Goal: Information Seeking & Learning: Learn about a topic

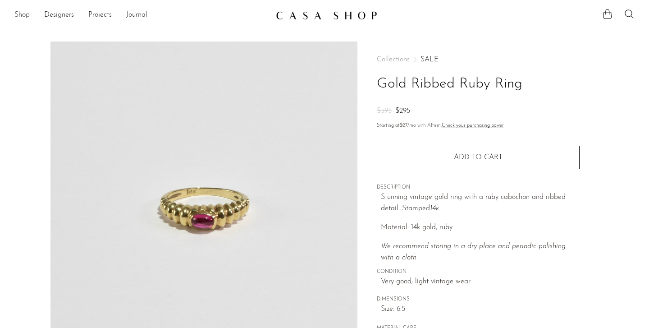
click at [20, 13] on link "Shop" at bounding box center [21, 15] width 15 height 12
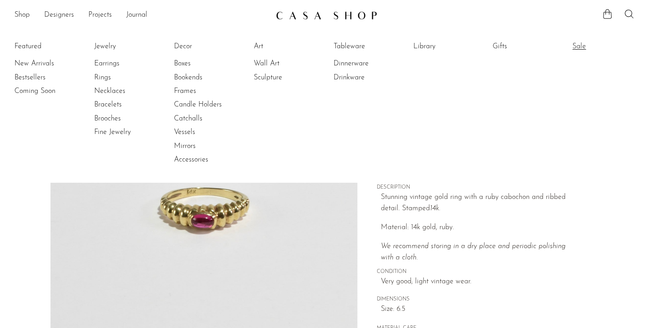
click at [580, 45] on link "Sale" at bounding box center [607, 46] width 68 height 10
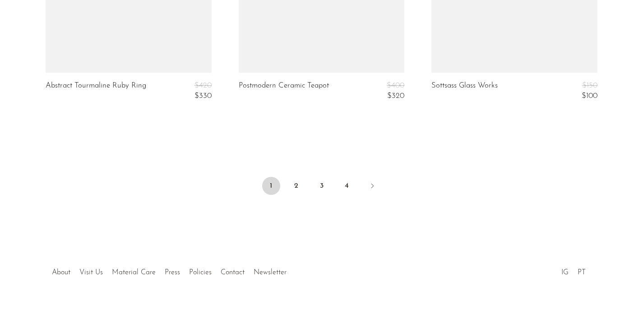
scroll to position [3344, 0]
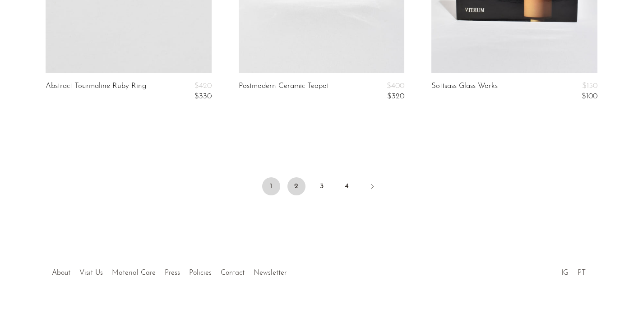
click at [295, 181] on link "2" at bounding box center [296, 186] width 18 height 18
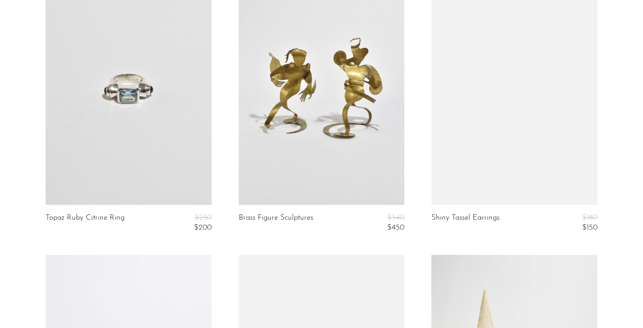
scroll to position [678, 0]
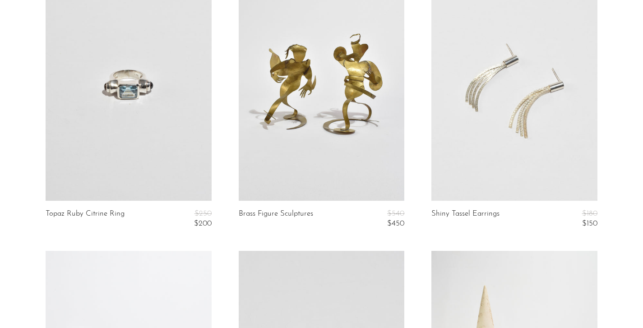
click at [552, 88] on link at bounding box center [514, 84] width 166 height 232
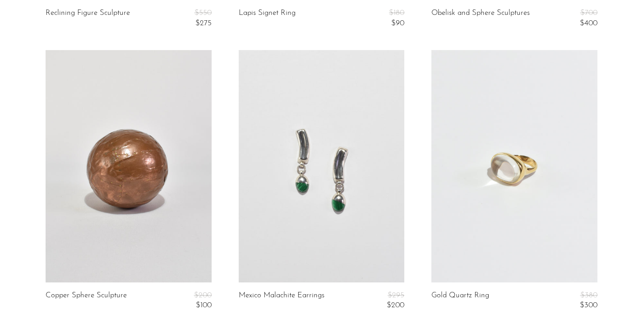
scroll to position [1174, 0]
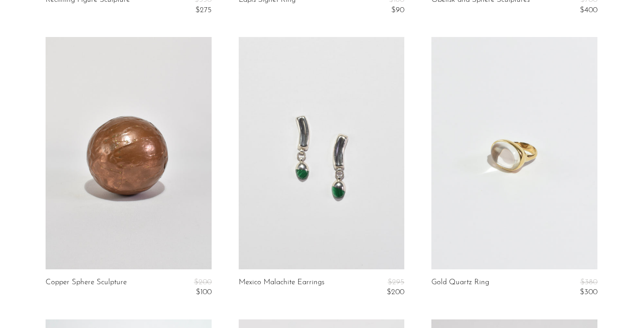
click at [526, 195] on link at bounding box center [514, 153] width 166 height 232
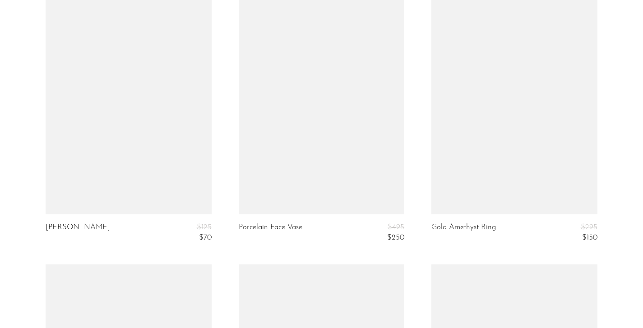
scroll to position [2637, 0]
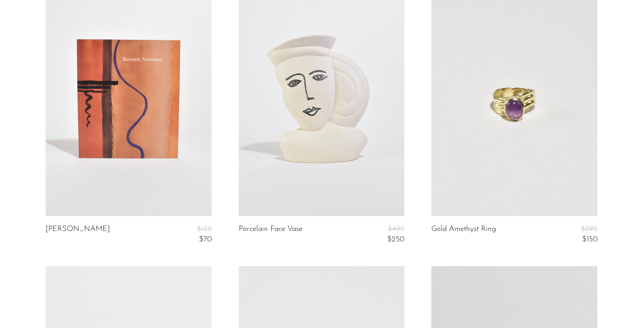
click at [533, 127] on link at bounding box center [514, 100] width 166 height 232
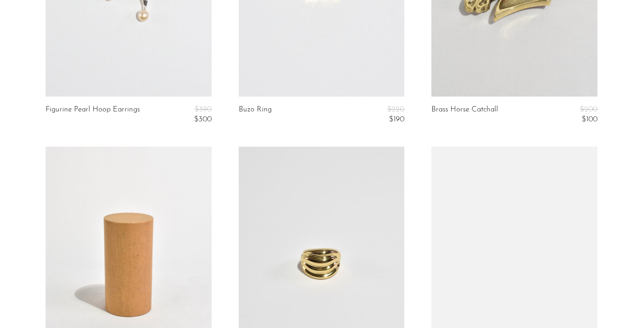
scroll to position [3061, 0]
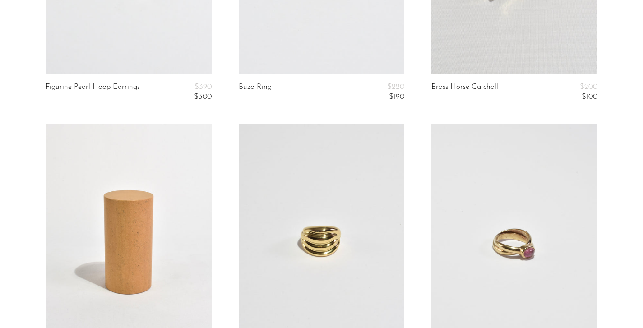
click at [474, 216] on link at bounding box center [514, 240] width 166 height 232
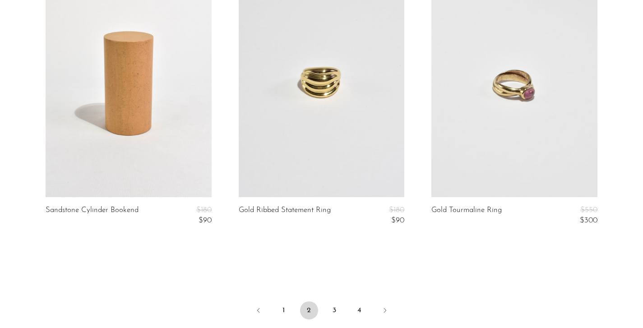
scroll to position [3265, 0]
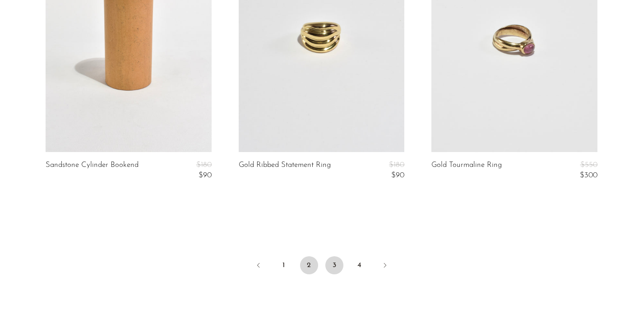
click at [333, 261] on link "3" at bounding box center [334, 265] width 18 height 18
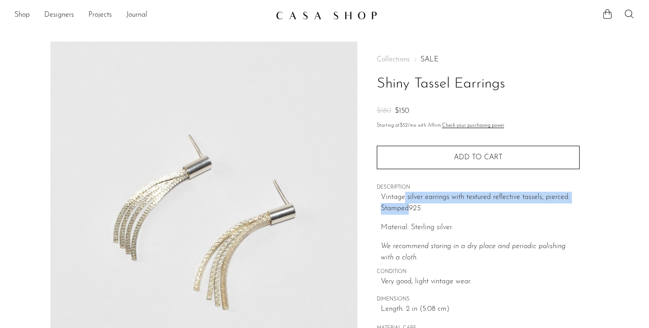
drag, startPoint x: 405, startPoint y: 193, endPoint x: 408, endPoint y: 204, distance: 11.1
click at [408, 204] on p "Vintage silver earrings with textured reflective tassels, pierced. Stamped 925." at bounding box center [480, 203] width 199 height 23
click at [408, 214] on div "Vintage silver earrings with textured reflective tassels, pierced. Stamped 925.…" at bounding box center [480, 228] width 199 height 72
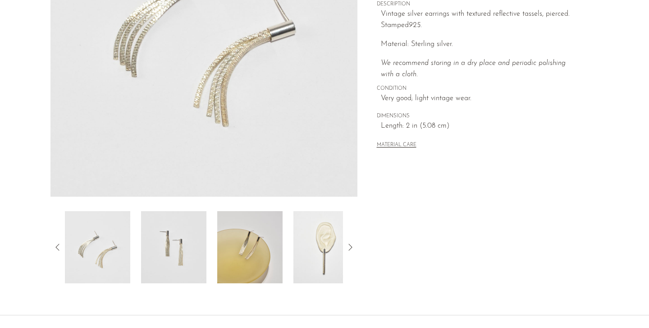
scroll to position [184, 0]
click at [327, 261] on img at bounding box center [326, 247] width 65 height 72
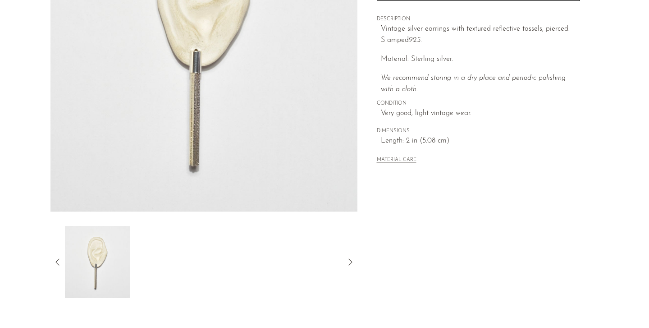
scroll to position [168, 0]
click at [57, 261] on icon at bounding box center [57, 261] width 4 height 7
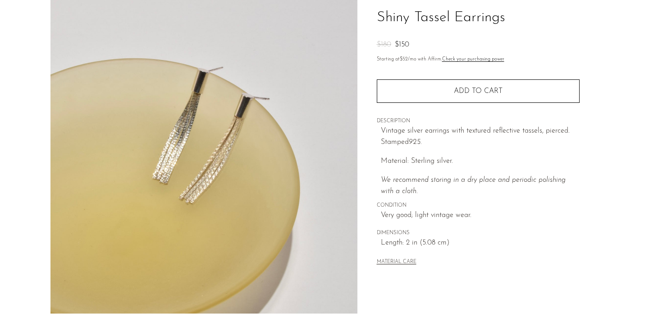
scroll to position [67, 0]
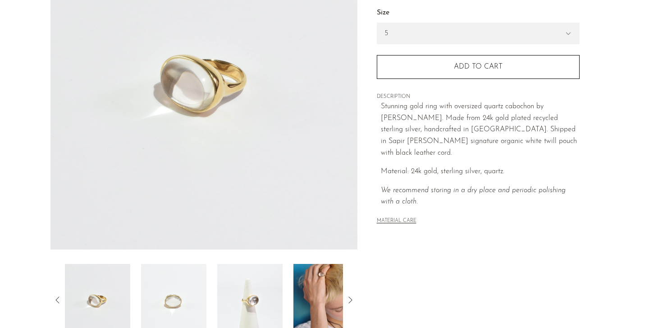
scroll to position [131, 0]
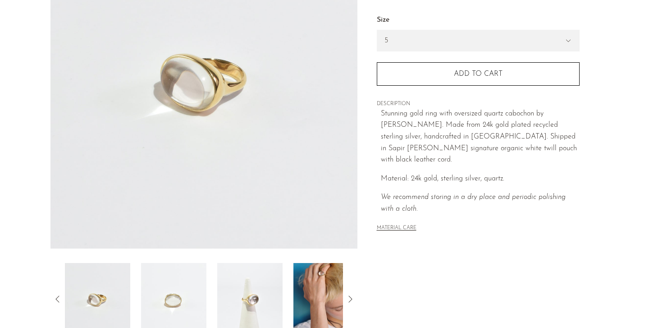
click at [322, 299] on img at bounding box center [326, 299] width 65 height 72
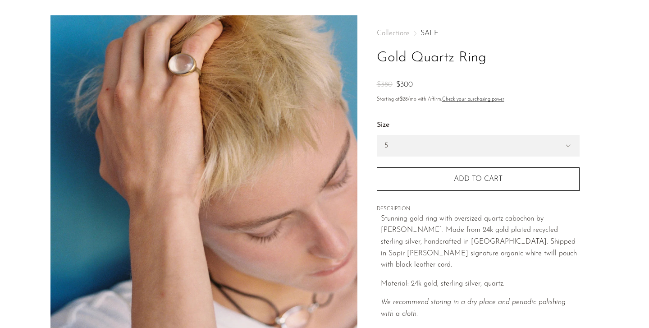
scroll to position [25, 0]
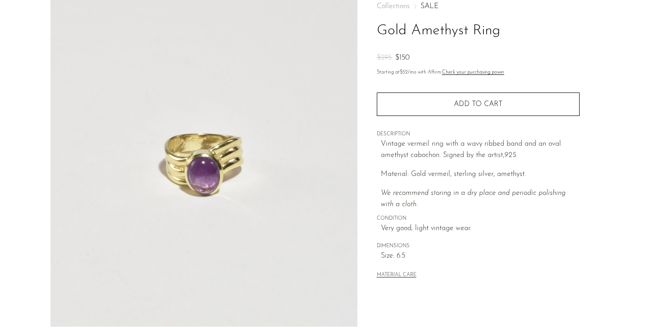
scroll to position [232, 0]
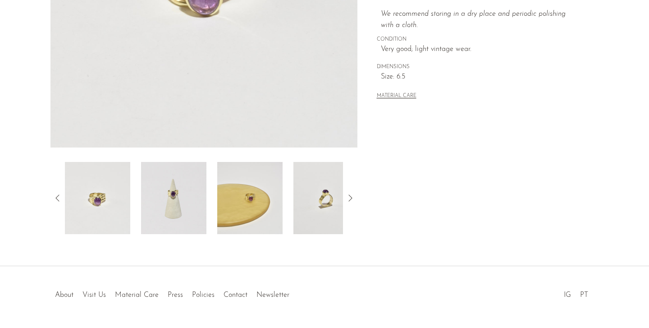
click at [259, 188] on img at bounding box center [249, 198] width 65 height 72
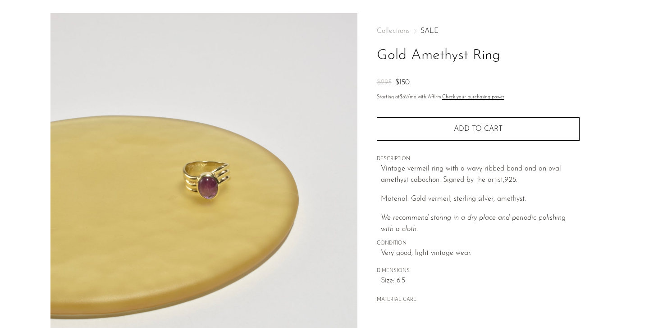
scroll to position [28, 0]
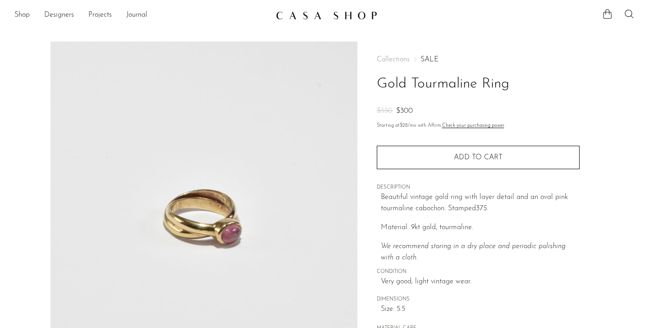
drag, startPoint x: 468, startPoint y: 196, endPoint x: 477, endPoint y: 207, distance: 13.7
click at [477, 207] on p "Beautiful vintage gold ring with layer detail and an oval pink tourmaline caboc…" at bounding box center [480, 203] width 199 height 23
click at [482, 225] on p "Material: 9kt gold, tourmaline." at bounding box center [480, 228] width 199 height 12
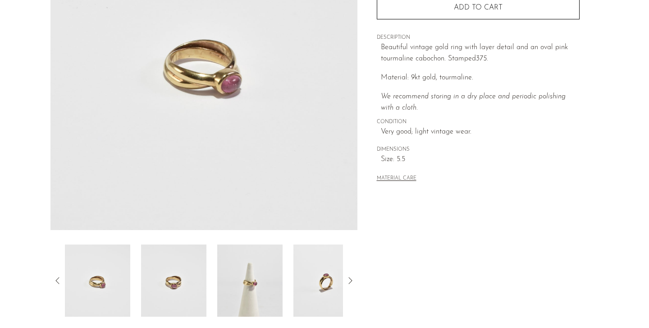
scroll to position [152, 0]
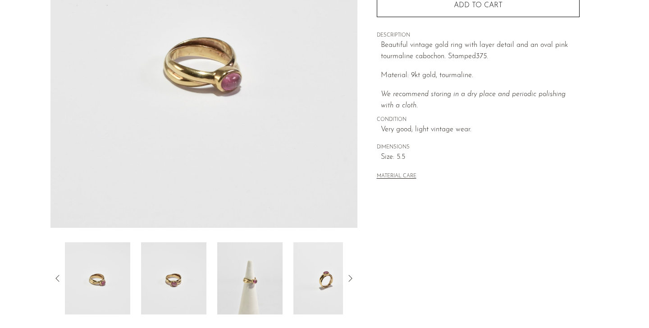
click at [264, 294] on img at bounding box center [249, 278] width 65 height 72
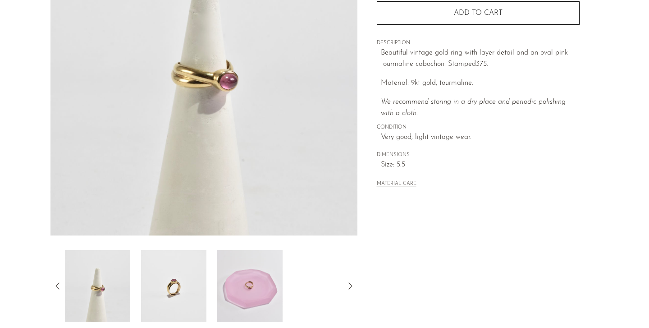
scroll to position [143, 0]
click at [266, 294] on img at bounding box center [249, 287] width 65 height 72
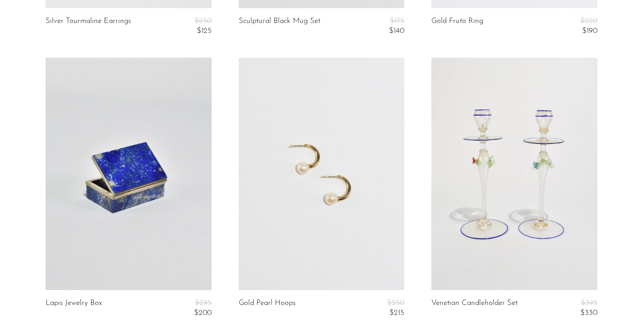
scroll to position [594, 0]
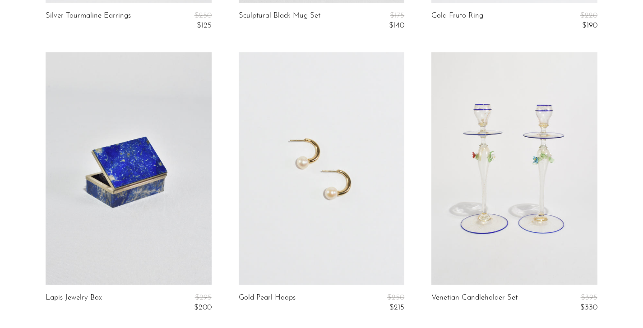
click at [335, 222] on link at bounding box center [322, 168] width 166 height 232
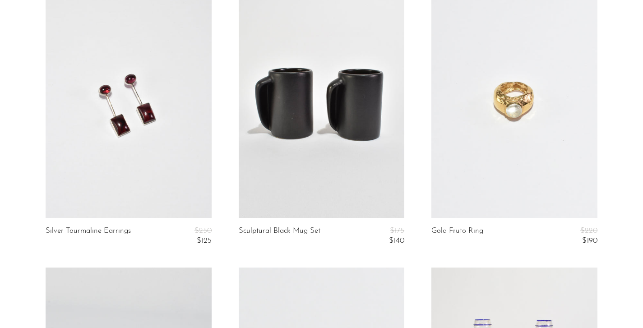
scroll to position [378, 0]
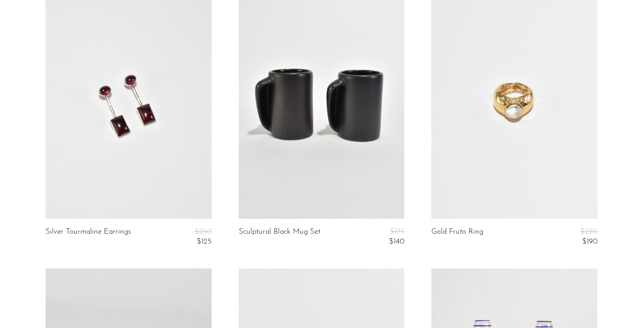
click at [467, 156] on link at bounding box center [514, 102] width 166 height 232
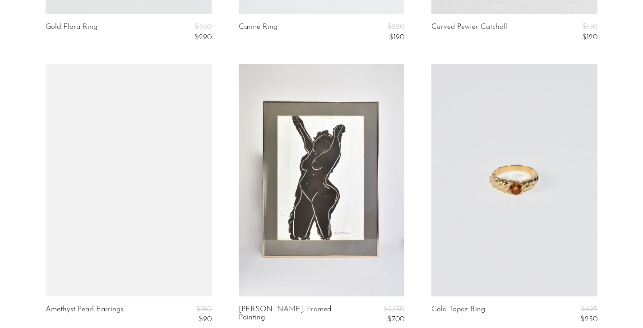
scroll to position [1160, 0]
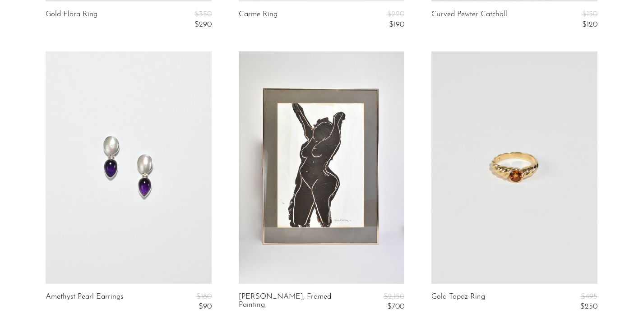
click at [510, 214] on link at bounding box center [514, 167] width 166 height 232
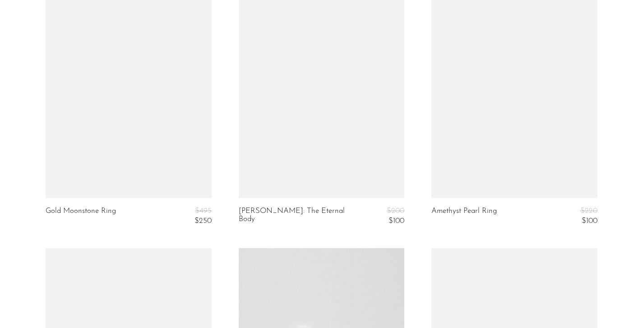
scroll to position [2086, 0]
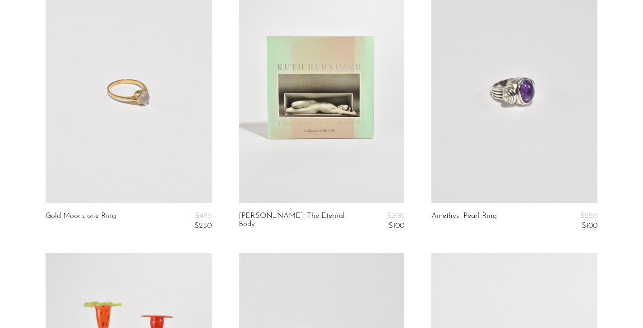
click at [131, 135] on link at bounding box center [129, 87] width 166 height 232
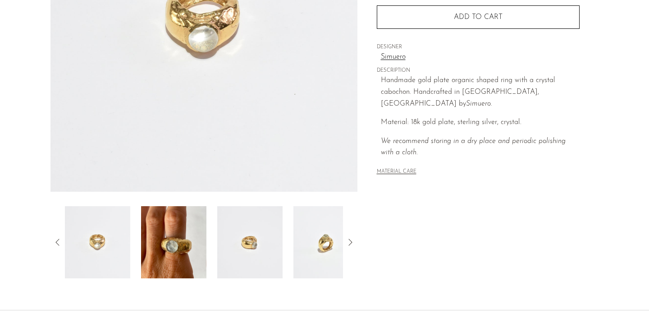
scroll to position [189, 0]
click at [178, 238] on img at bounding box center [173, 242] width 65 height 72
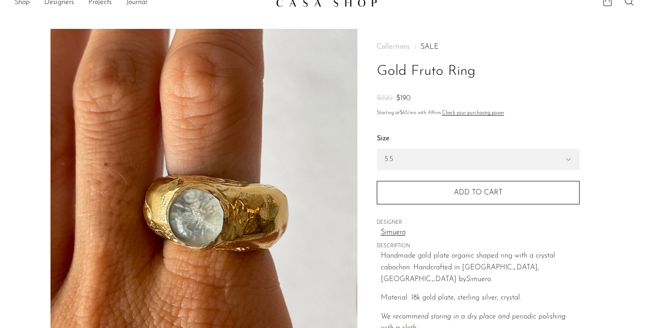
scroll to position [0, 0]
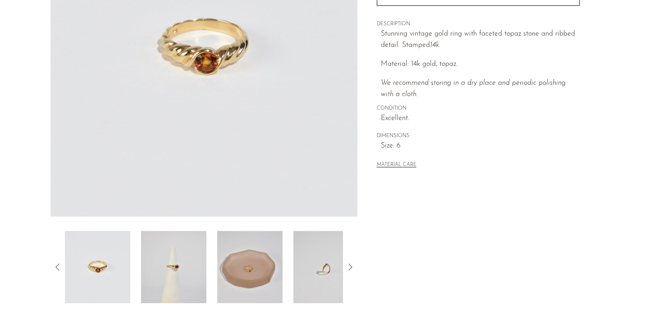
scroll to position [164, 0]
click at [353, 267] on icon at bounding box center [350, 266] width 11 height 11
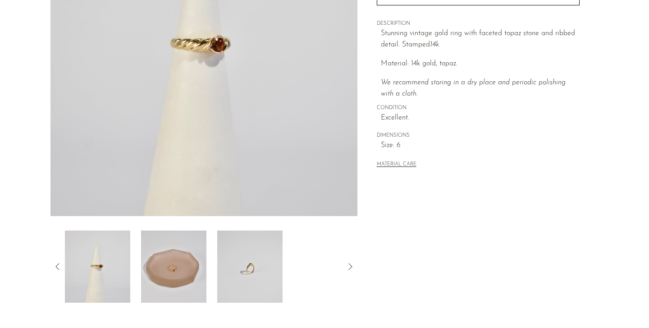
click at [244, 280] on img at bounding box center [249, 266] width 65 height 72
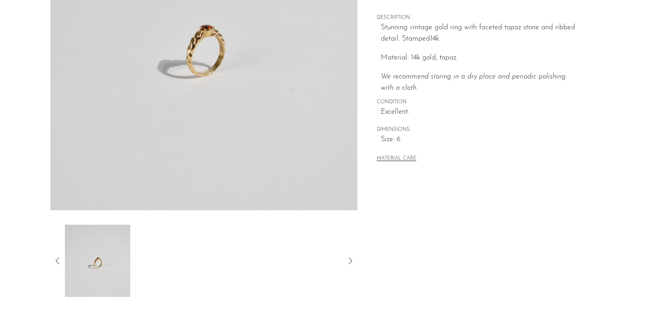
scroll to position [170, 0]
click at [57, 259] on icon at bounding box center [57, 260] width 4 height 7
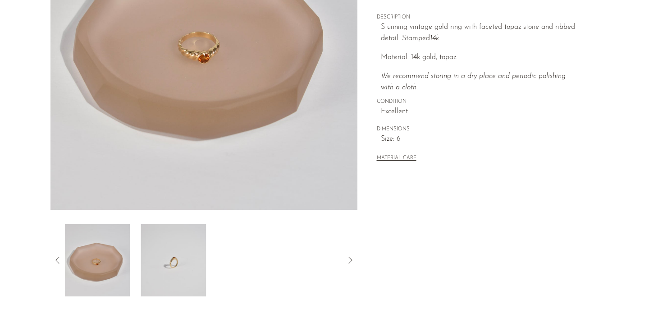
click at [106, 262] on img at bounding box center [96, 260] width 65 height 72
click at [58, 258] on icon at bounding box center [57, 260] width 4 height 7
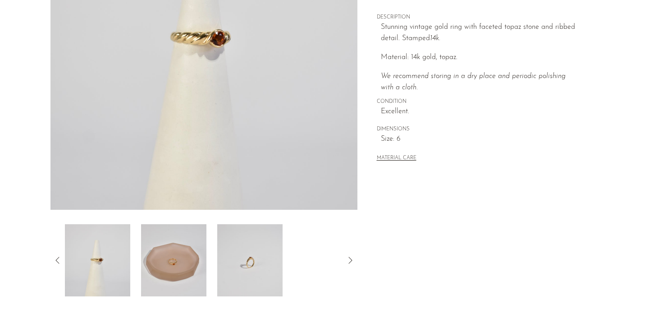
click at [55, 262] on icon at bounding box center [57, 260] width 11 height 11
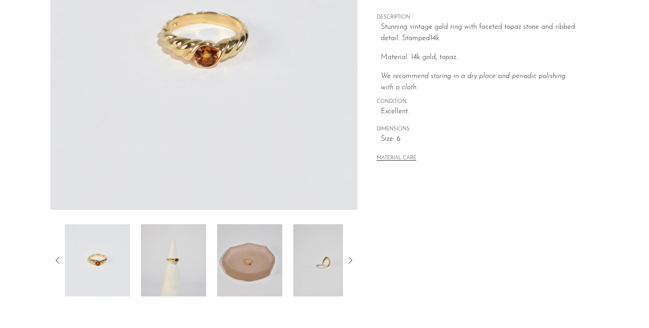
click at [101, 261] on img at bounding box center [97, 260] width 65 height 72
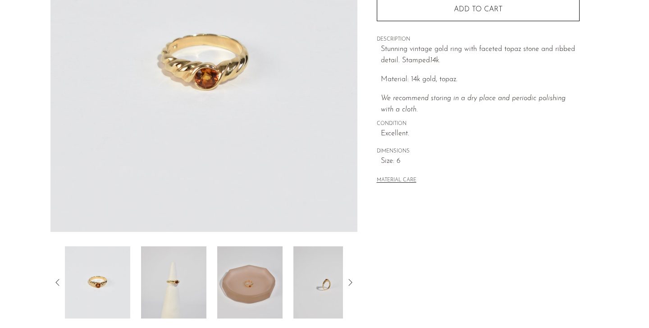
scroll to position [148, 0]
click at [57, 283] on icon at bounding box center [57, 281] width 11 height 11
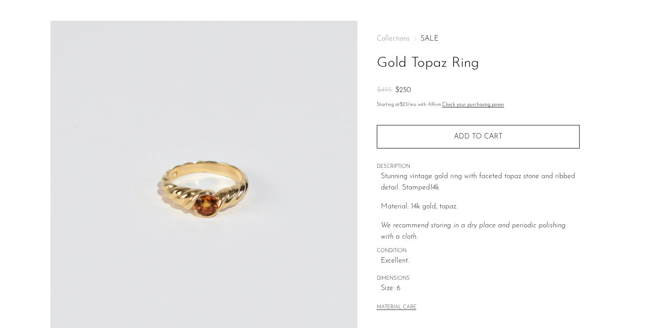
scroll to position [21, 0]
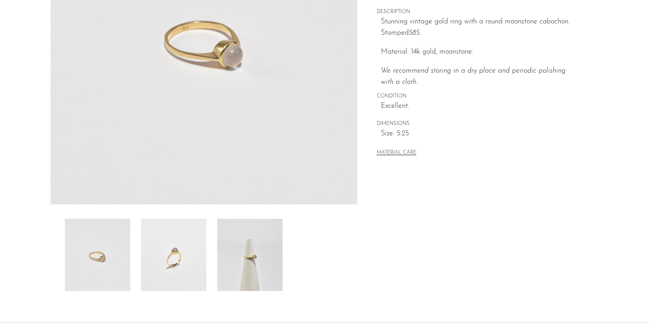
scroll to position [176, 0]
click at [261, 260] on img at bounding box center [249, 254] width 65 height 72
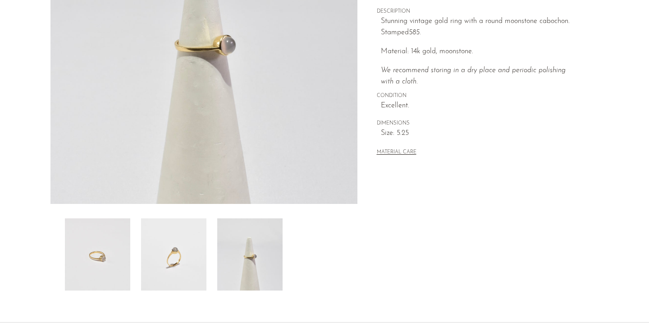
click at [162, 263] on img at bounding box center [173, 254] width 65 height 72
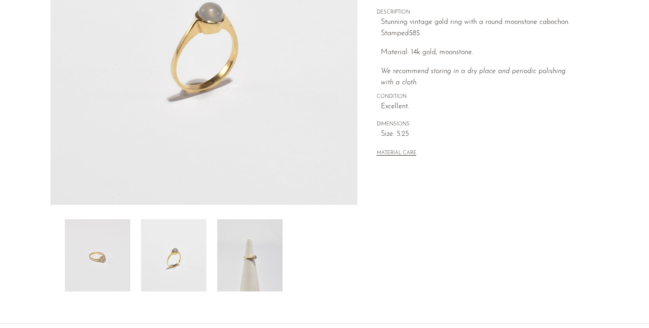
scroll to position [175, 0]
click at [113, 294] on div "Gold Moonstone Ring $495 $250" at bounding box center [324, 95] width 649 height 457
click at [105, 252] on img at bounding box center [97, 255] width 65 height 72
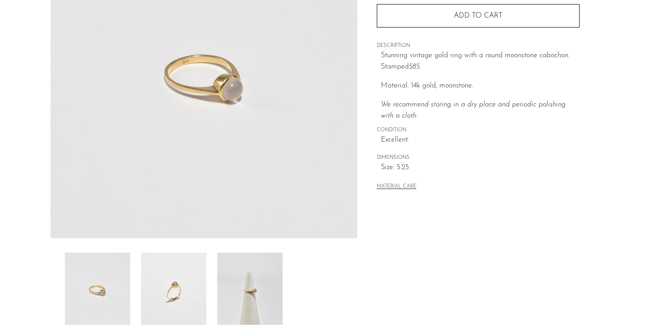
scroll to position [141, 0]
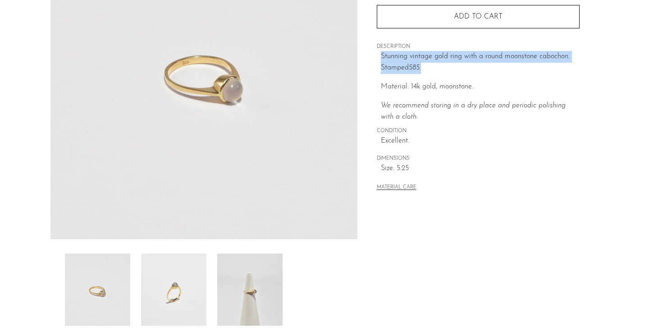
drag, startPoint x: 441, startPoint y: 46, endPoint x: 437, endPoint y: 68, distance: 22.4
click at [437, 68] on div "Collections SALE Gold Moonstone Ring $495 $250 Starting at $23 /mo with Affirm.…" at bounding box center [478, 54] width 203 height 307
click at [436, 74] on div "Stunning vintage gold ring with a round moonstone cabochon. Stamped 585. Materi…" at bounding box center [480, 87] width 199 height 72
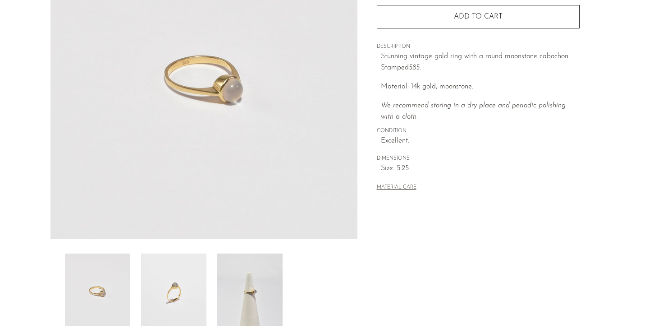
click at [393, 63] on p "Stunning vintage gold ring with a round moonstone cabochon. Stamped 585." at bounding box center [480, 62] width 199 height 23
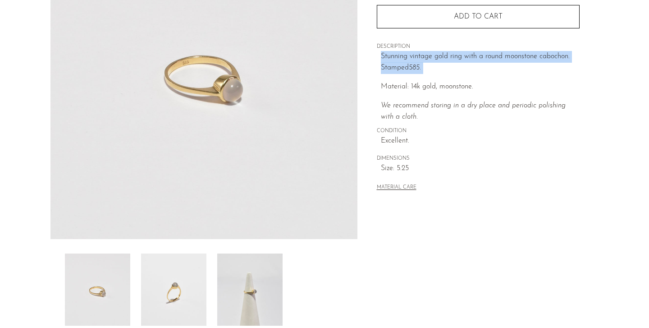
click at [393, 63] on p "Stunning vintage gold ring with a round moonstone cabochon. Stamped 585." at bounding box center [480, 62] width 199 height 23
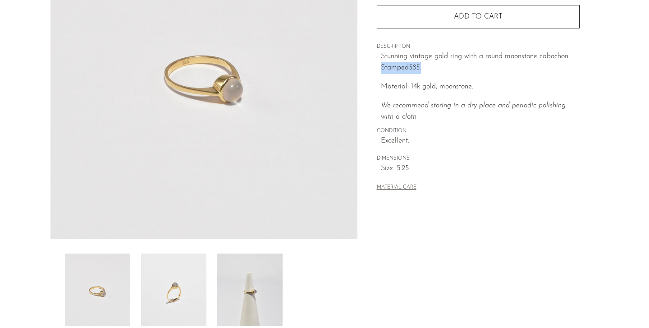
drag, startPoint x: 425, startPoint y: 67, endPoint x: 378, endPoint y: 67, distance: 46.9
click at [378, 67] on div "Collections SALE Gold Moonstone Ring $495 $250 Starting at $23 /mo with Affirm.…" at bounding box center [478, 54] width 203 height 307
copy p "Stamped 585."
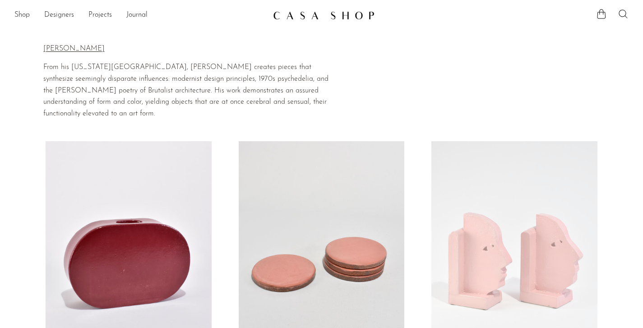
click at [624, 16] on icon at bounding box center [622, 14] width 11 height 11
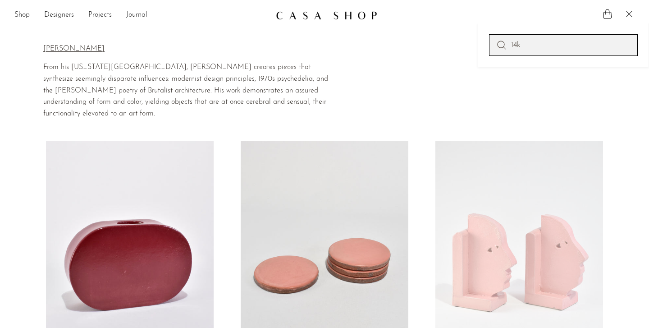
type input "14k"
click at [504, 47] on icon at bounding box center [502, 45] width 11 height 11
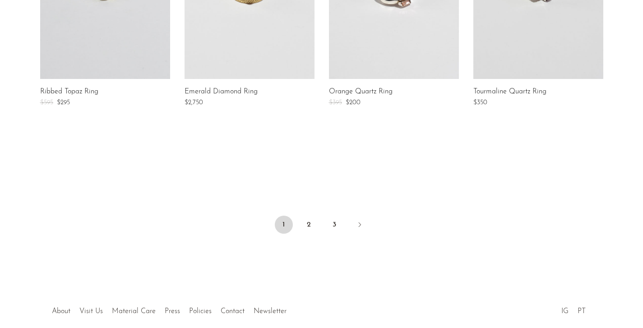
scroll to position [751, 0]
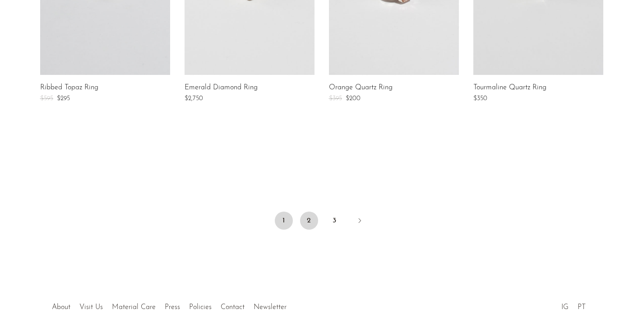
click at [306, 215] on link "2" at bounding box center [309, 221] width 18 height 18
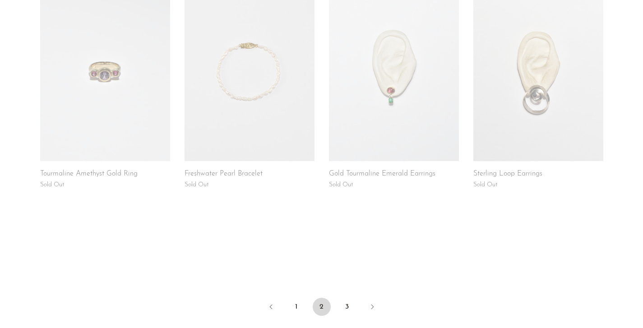
scroll to position [665, 0]
click at [347, 308] on link "3" at bounding box center [347, 306] width 18 height 18
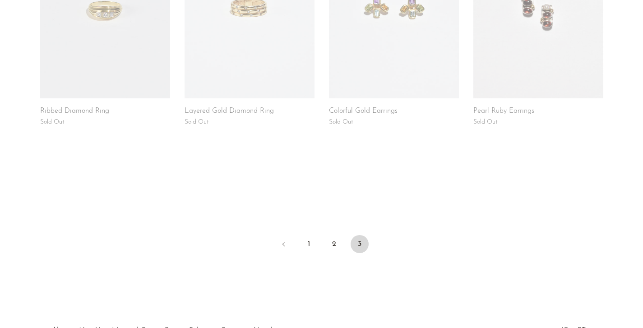
scroll to position [269, 0]
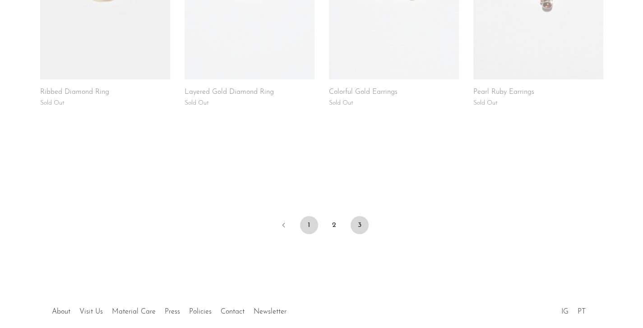
click at [310, 223] on link "1" at bounding box center [309, 225] width 18 height 18
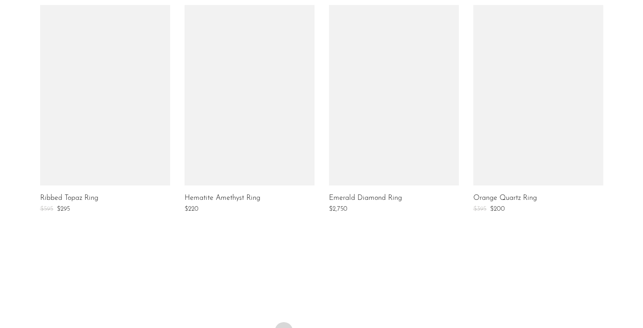
scroll to position [641, 0]
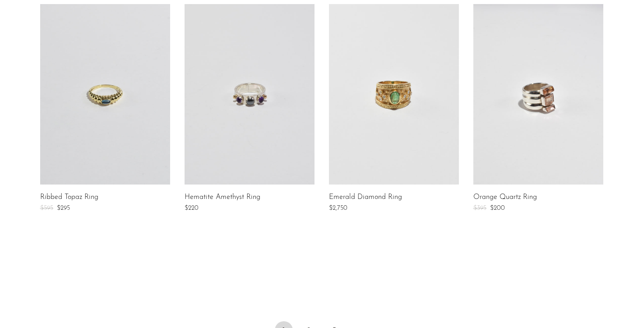
click at [298, 120] on link at bounding box center [249, 94] width 130 height 180
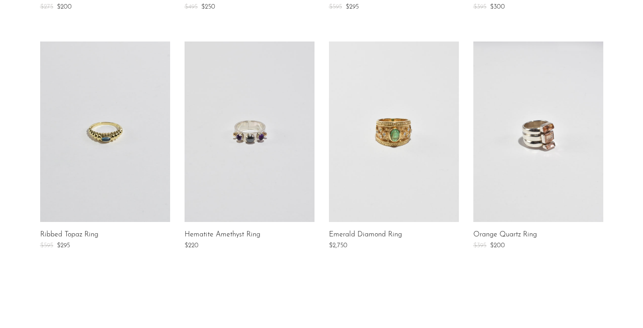
scroll to position [606, 0]
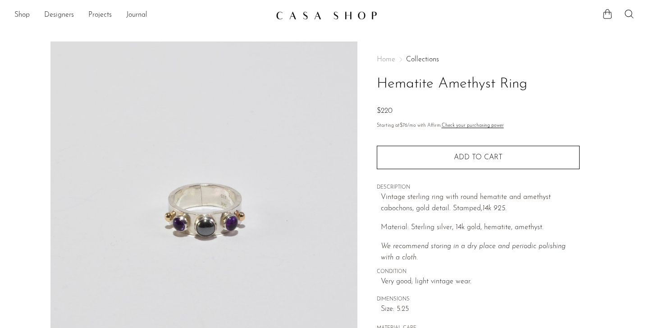
scroll to position [32, 0]
